Goal: Obtain resource: Obtain resource

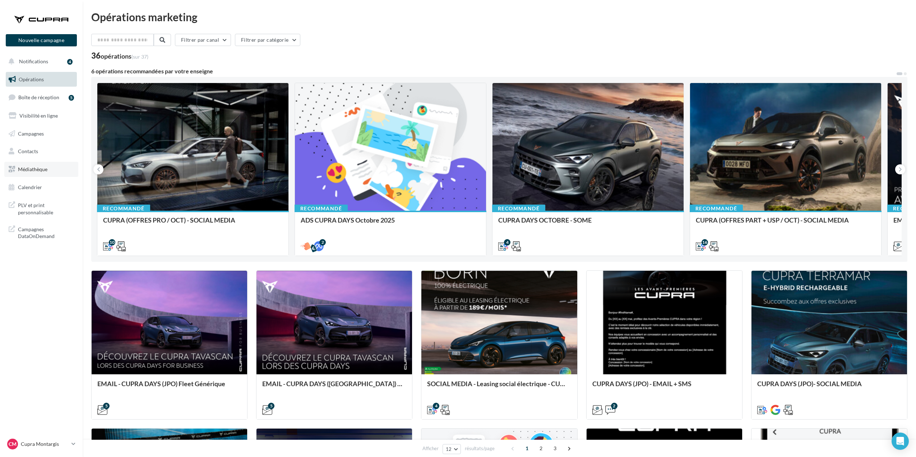
click at [39, 165] on link "Médiathèque" at bounding box center [41, 169] width 74 height 15
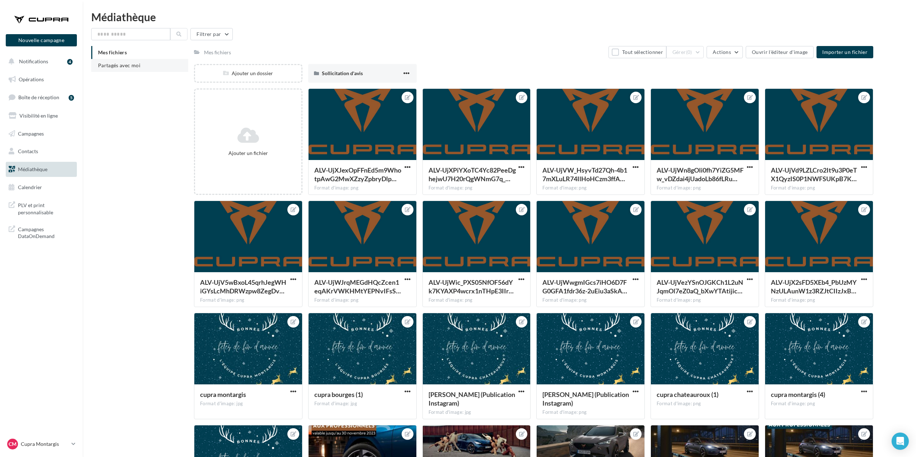
click at [114, 63] on span "Partagés avec moi" at bounding box center [119, 65] width 42 height 6
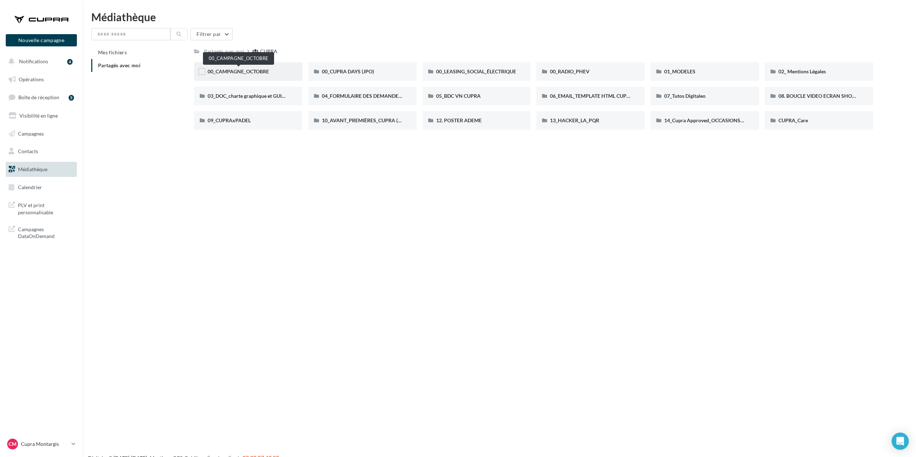
click at [257, 68] on span "00_CAMPAGNE_OCTOBRE" at bounding box center [238, 71] width 61 height 6
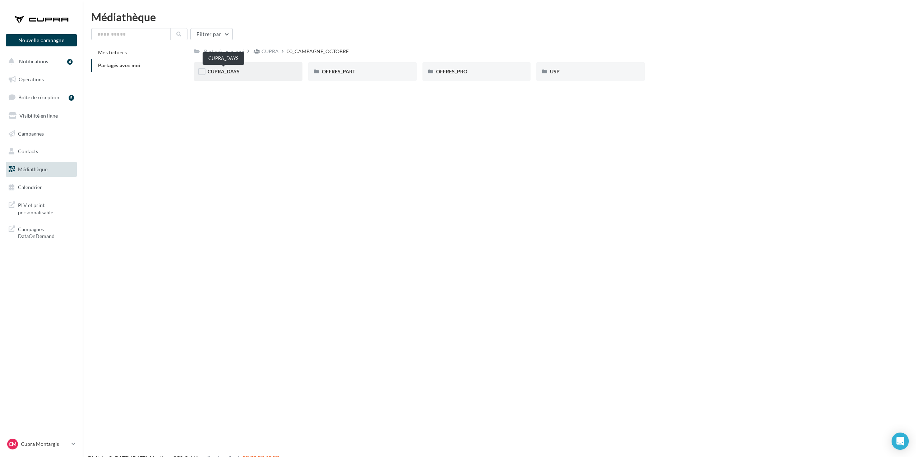
click at [232, 72] on span "CUPRA_DAYS" at bounding box center [224, 71] width 32 height 6
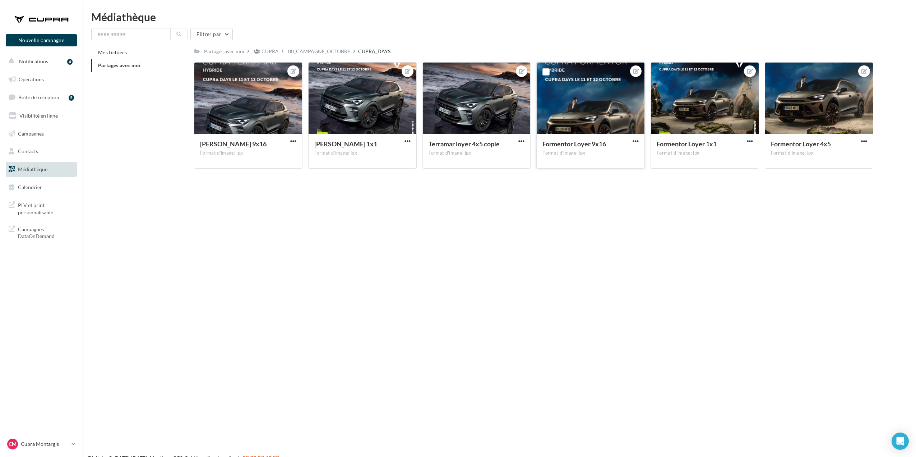
click at [633, 137] on div "Formentor [PERSON_NAME] 9x16 Format d'image: jpg" at bounding box center [591, 151] width 108 height 34
click at [635, 142] on span "button" at bounding box center [636, 141] width 6 height 6
click at [612, 178] on button "Télécharger" at bounding box center [603, 174] width 76 height 19
click at [749, 141] on span "button" at bounding box center [750, 141] width 6 height 6
click at [724, 175] on button "Télécharger" at bounding box center [717, 174] width 76 height 19
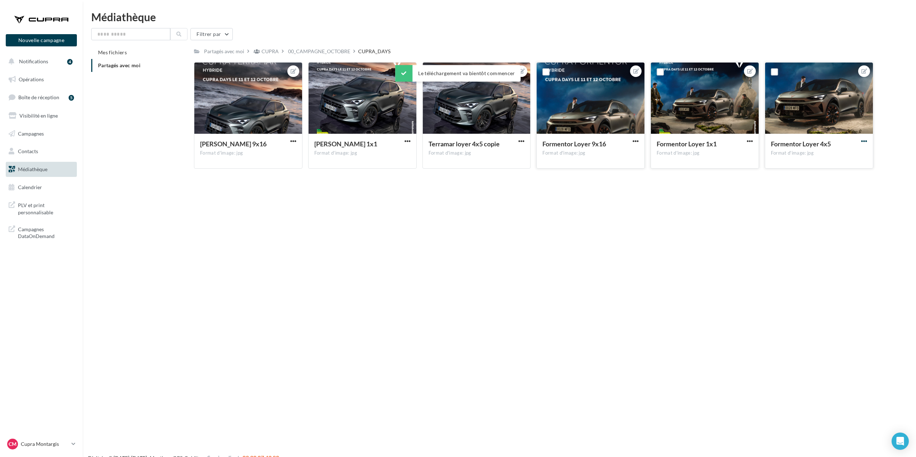
click at [863, 141] on span "button" at bounding box center [864, 141] width 6 height 6
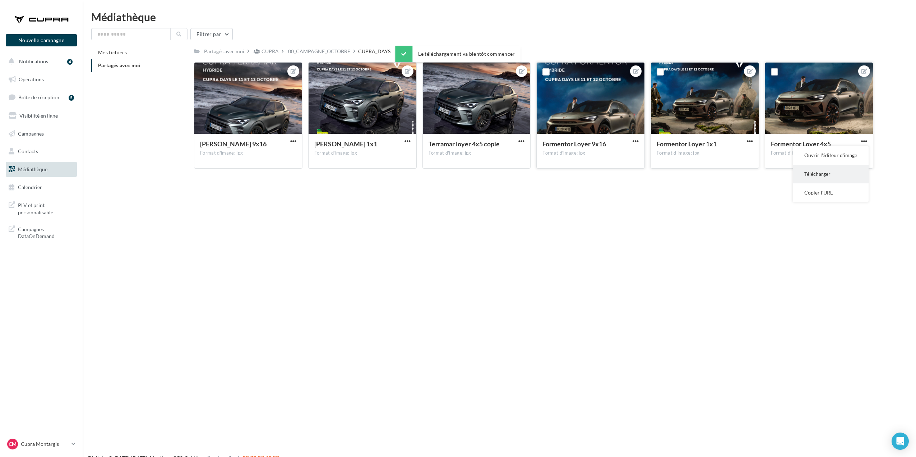
click at [845, 170] on button "Télécharger" at bounding box center [831, 174] width 76 height 19
click at [60, 445] on p "Cupra Montargis" at bounding box center [45, 443] width 48 height 7
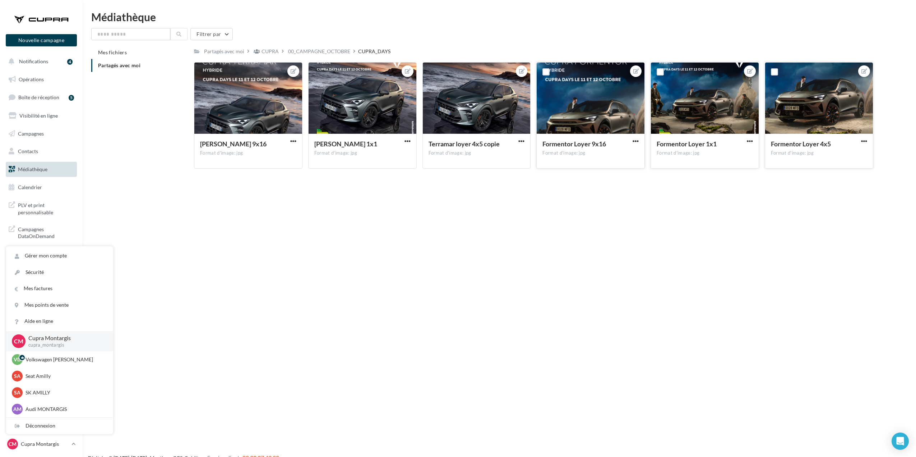
click at [225, 235] on div "Nouvelle campagne Nouvelle campagne Notifications 4 Opérations Boîte de récepti…" at bounding box center [458, 240] width 916 height 457
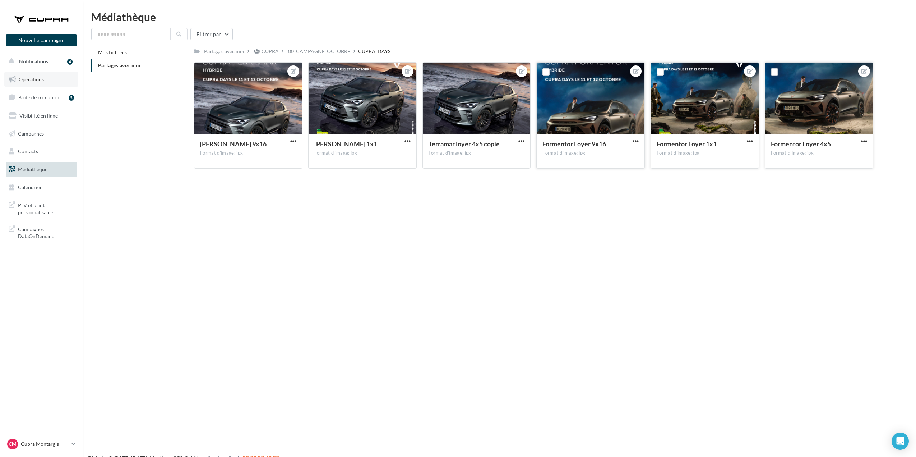
click at [38, 82] on link "Opérations" at bounding box center [41, 79] width 74 height 15
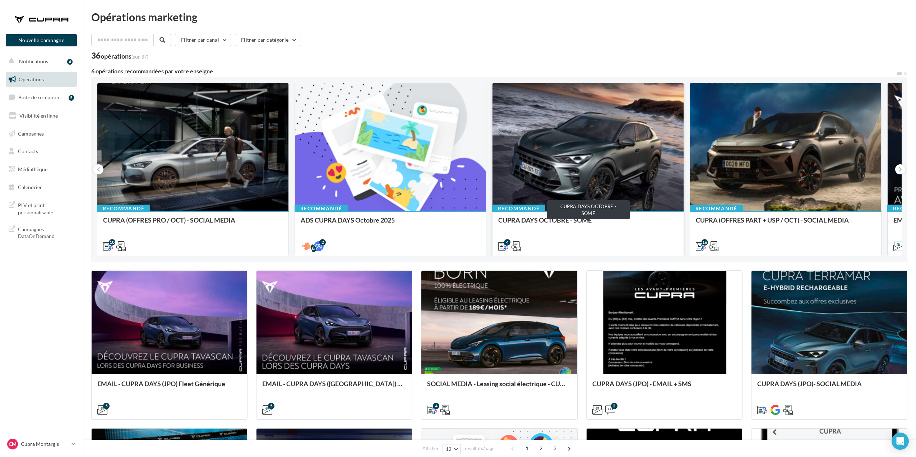
click at [551, 222] on div "CUPRA DAYS OCTOBRE - SOME" at bounding box center [588, 223] width 180 height 14
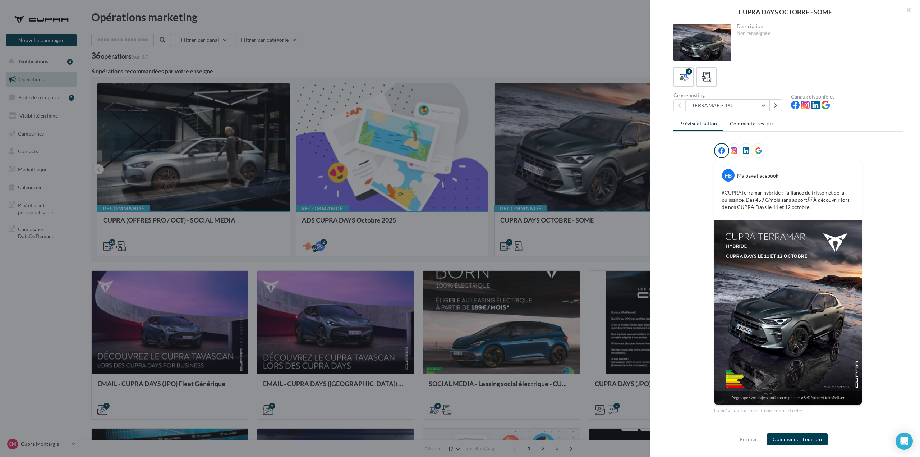
scroll to position [1, 0]
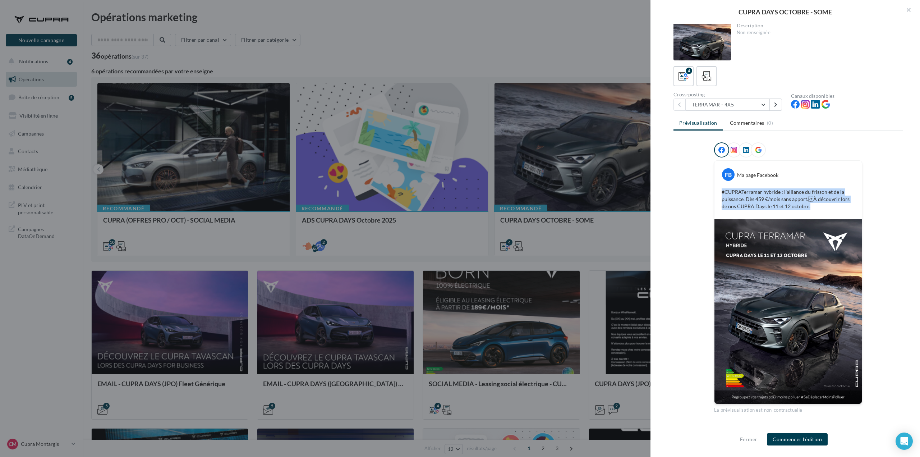
drag, startPoint x: 721, startPoint y: 194, endPoint x: 819, endPoint y: 203, distance: 98.9
click at [819, 203] on p "#CUPRATerramar hybride : l’alliance du frisson et de la puissance. Dès 459 €/mo…" at bounding box center [788, 199] width 133 height 22
copy p "#CUPRATerramar hybride : l’alliance du frisson et de la puissance. Dès 459 €/mo…"
click at [761, 106] on button "TERRAMAR - 4X5" at bounding box center [728, 104] width 84 height 12
click at [748, 138] on button "FORMENTOR - 4X5" at bounding box center [740, 141] width 108 height 19
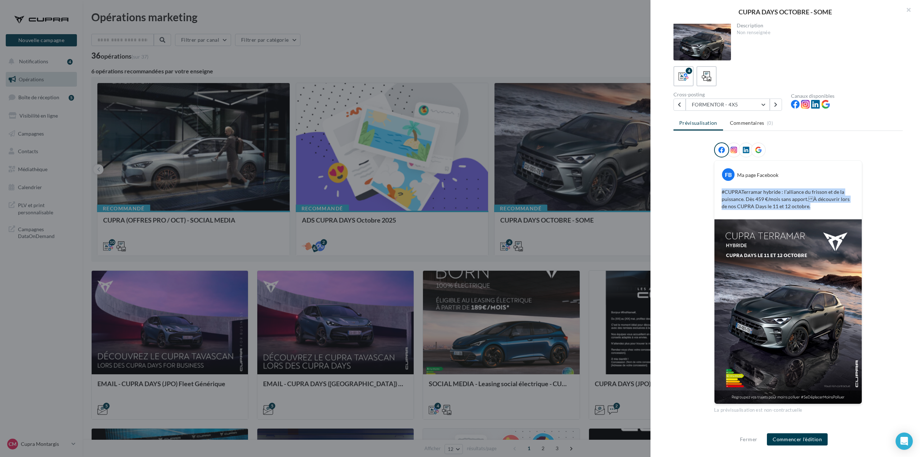
scroll to position [0, 0]
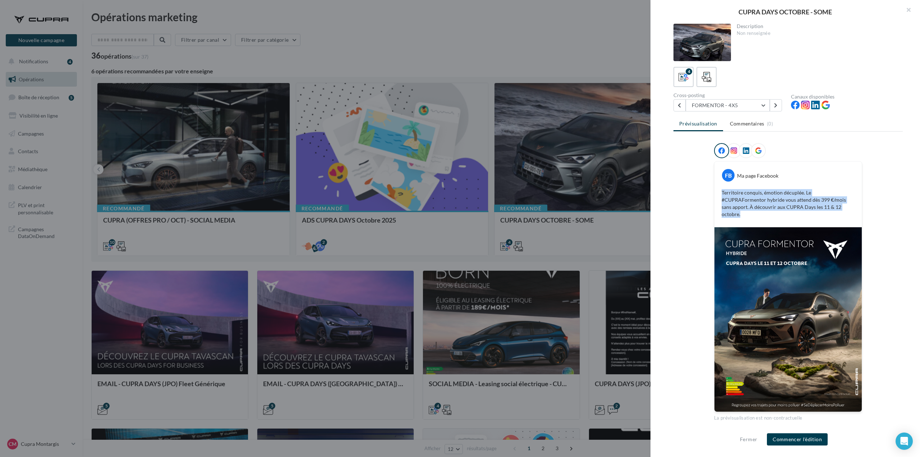
drag, startPoint x: 719, startPoint y: 191, endPoint x: 835, endPoint y: 209, distance: 117.1
click at [835, 209] on div "Territoire conquis, émotion décuplée. Le #CUPRAFormentor hybride vous attend dè…" at bounding box center [788, 203] width 144 height 32
copy p "Territoire conquis, émotion décuplée. Le #CUPRAFormentor hybride vous attend dè…"
click at [762, 111] on button "FORMENTOR - 4X5" at bounding box center [728, 105] width 84 height 12
click at [767, 105] on button "FORMENTOR - 4X5" at bounding box center [728, 105] width 84 height 12
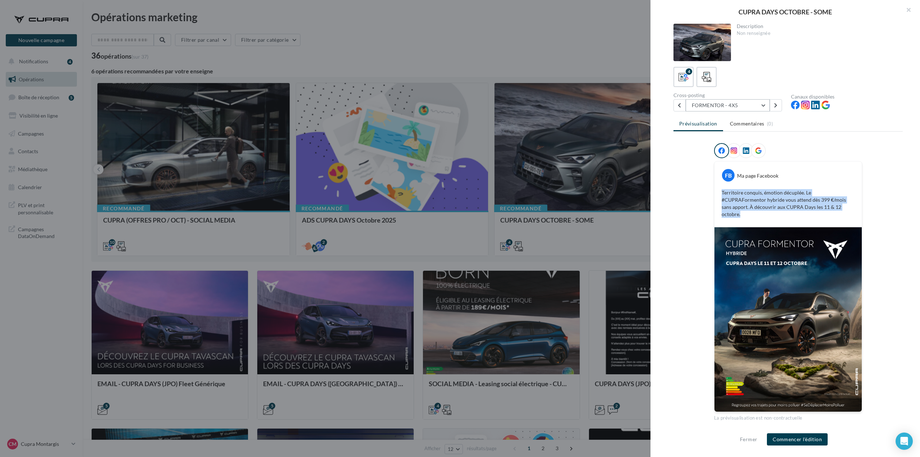
scroll to position [1, 0]
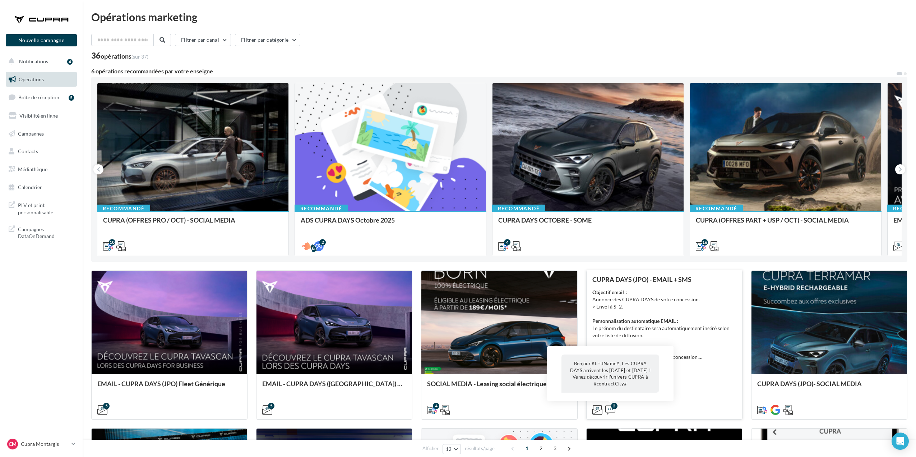
click at [611, 408] on icon at bounding box center [611, 410] width 10 height 10
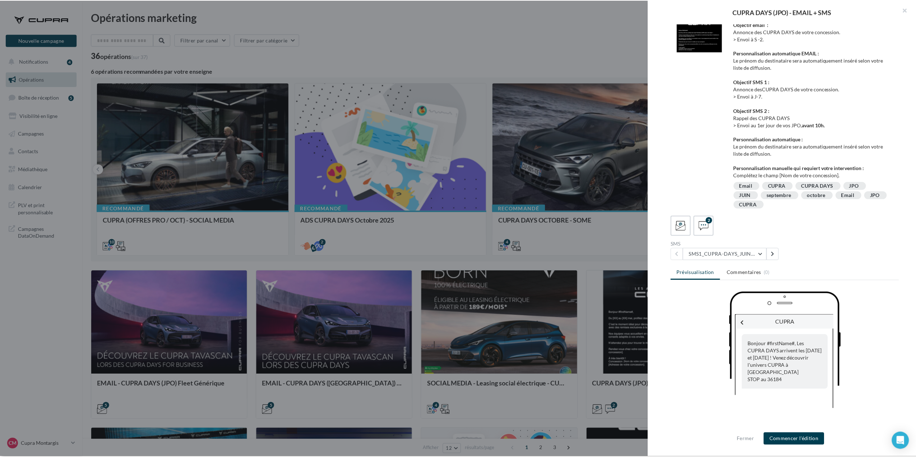
scroll to position [0, 0]
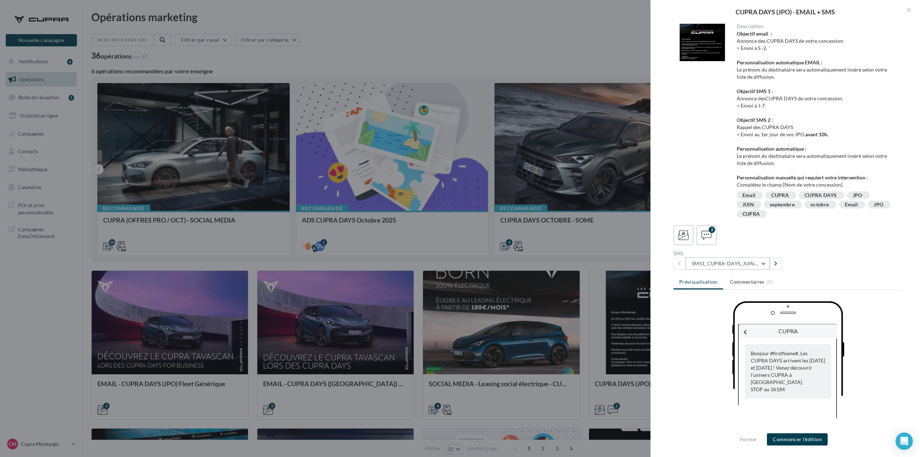
click at [749, 261] on button "SMS1_CUPRA-DAYS_JUIN2025" at bounding box center [728, 263] width 84 height 12
click at [750, 300] on span "SMS2_CUPRA-DAYS_JUIN2025" at bounding box center [733, 300] width 72 height 6
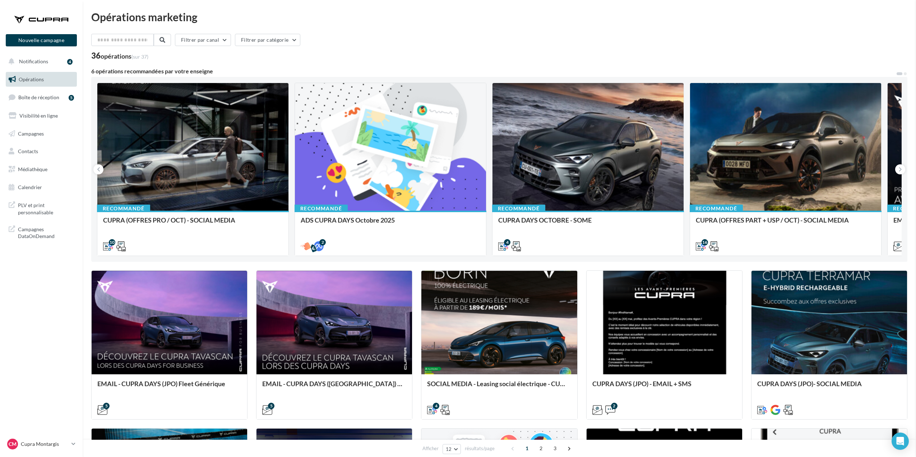
click at [41, 446] on p "Cupra Montargis" at bounding box center [45, 443] width 48 height 7
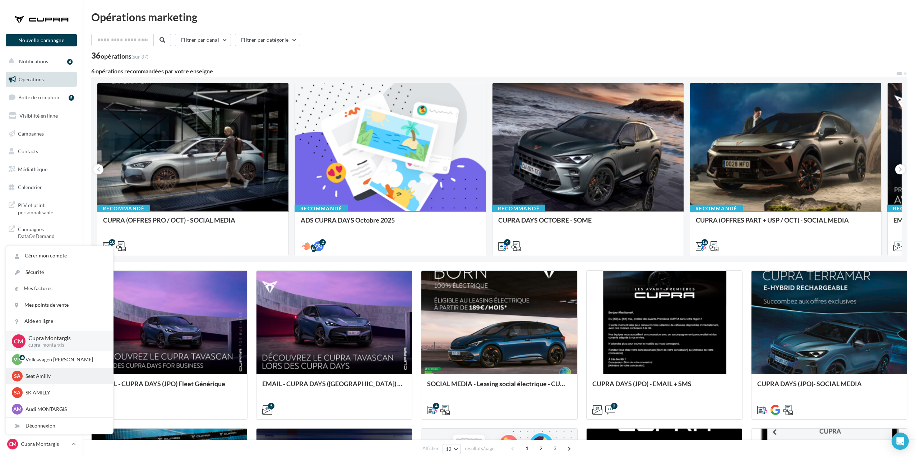
click at [45, 377] on p "Seat Amilly" at bounding box center [65, 375] width 79 height 7
